Goal: Task Accomplishment & Management: Manage account settings

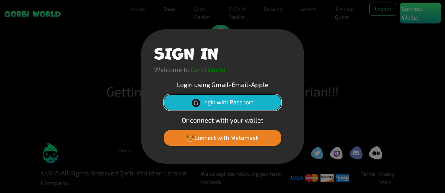
click at [235, 103] on button "Login with Passport" at bounding box center [222, 102] width 117 height 16
